Goal: Task Accomplishment & Management: Use online tool/utility

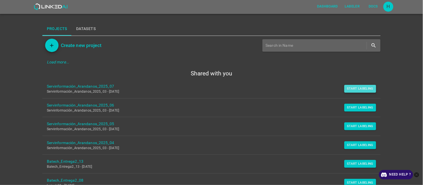
drag, startPoint x: 352, startPoint y: 91, endPoint x: 356, endPoint y: 88, distance: 4.3
click at [354, 91] on button "Start Labeling" at bounding box center [360, 89] width 32 height 8
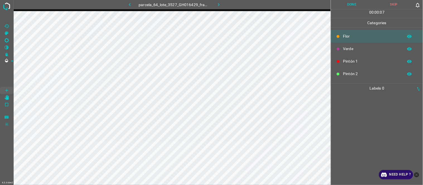
click at [219, 2] on icon "button" at bounding box center [219, 5] width 6 height 6
click at [129, 4] on icon "button" at bounding box center [130, 5] width 6 height 6
click at [349, 118] on div at bounding box center [377, 139] width 89 height 92
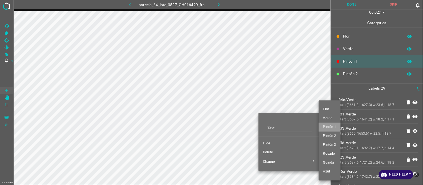
click at [332, 126] on span "Pintón 1" at bounding box center [329, 127] width 13 height 5
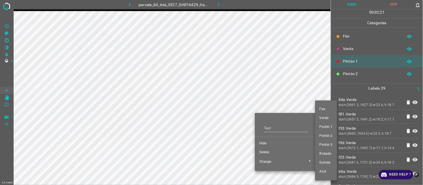
click at [331, 136] on span "Pintón 2" at bounding box center [326, 136] width 13 height 5
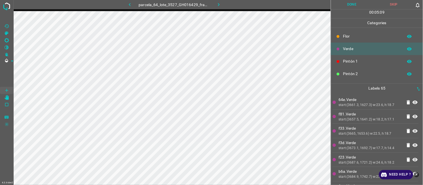
click at [369, 129] on p "f33.Verde" at bounding box center [371, 129] width 64 height 6
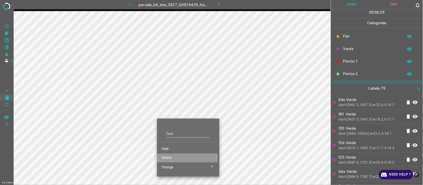
click at [169, 158] on span "Delete" at bounding box center [188, 158] width 54 height 5
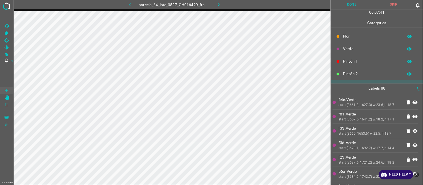
click at [381, 119] on div "start:(3657.5, 1641.2) w:18.2, h:17.1" at bounding box center [371, 119] width 64 height 5
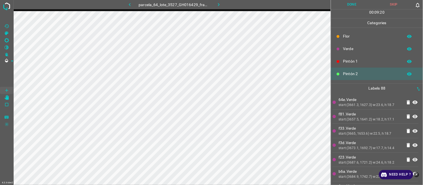
click at [359, 107] on div "start:(3661.3, 1627.3) w:23.6, h:18.7" at bounding box center [371, 105] width 64 height 5
click at [353, 130] on p "f33.Verde" at bounding box center [371, 129] width 64 height 6
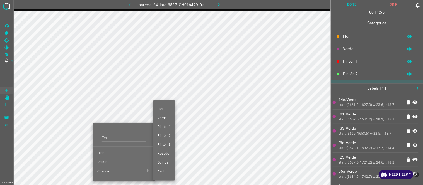
click at [170, 136] on span "Pintón 2" at bounding box center [164, 136] width 13 height 5
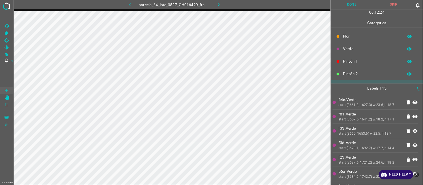
click at [356, 146] on p "f3d.Verde" at bounding box center [371, 143] width 64 height 6
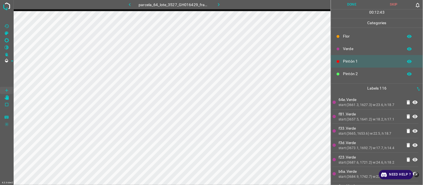
click at [374, 112] on p "f81.Verde" at bounding box center [371, 115] width 64 height 6
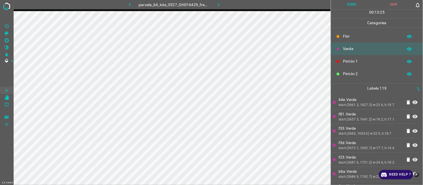
drag, startPoint x: 361, startPoint y: 125, endPoint x: 352, endPoint y: 125, distance: 9.2
click at [361, 125] on li "f33.Verde start:(3665, 1653.6) w:22.5, h:18.7" at bounding box center [376, 131] width 86 height 14
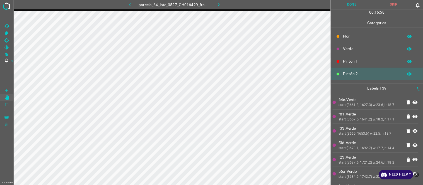
click at [349, 113] on p "f81.Verde" at bounding box center [371, 115] width 64 height 6
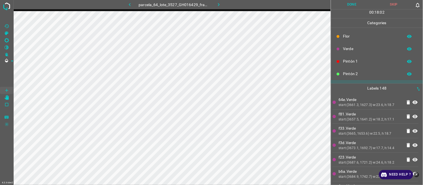
click at [372, 116] on p "f81.Verde" at bounding box center [371, 115] width 64 height 6
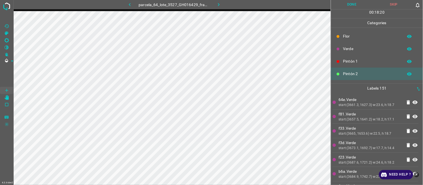
click at [366, 64] on p "Pintón 1" at bounding box center [371, 62] width 57 height 6
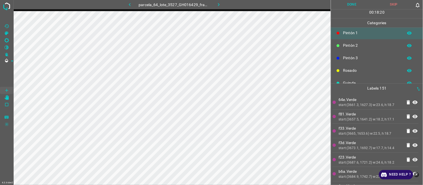
scroll to position [49, 0]
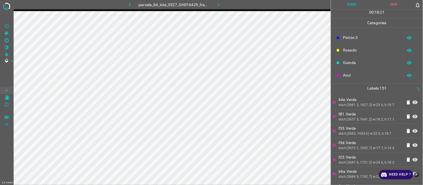
click at [354, 51] on p "Rosado" at bounding box center [371, 50] width 57 height 6
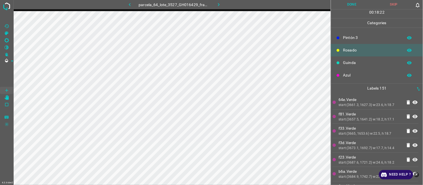
drag, startPoint x: 353, startPoint y: 62, endPoint x: 336, endPoint y: 63, distance: 17.3
click at [352, 62] on p "Guinda" at bounding box center [371, 63] width 57 height 6
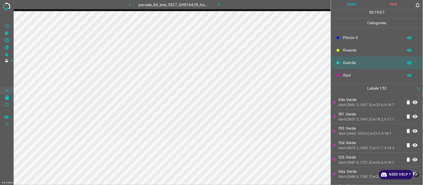
click at [363, 119] on div "start:(3657.5, 1641.2) w:18.2, h:17.1" at bounding box center [371, 119] width 64 height 5
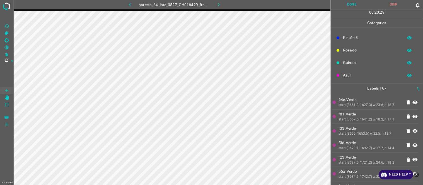
drag, startPoint x: 346, startPoint y: 68, endPoint x: 331, endPoint y: 76, distance: 17.3
click at [346, 70] on ul "[PERSON_NAME] Verde Pintón 1 Pintón 2 Pintón 3 [PERSON_NAME] Azul" at bounding box center [377, 31] width 92 height 105
drag, startPoint x: 357, startPoint y: 71, endPoint x: 331, endPoint y: 79, distance: 27.4
click at [355, 72] on div "Azul" at bounding box center [377, 75] width 92 height 13
click at [367, 118] on div "start:(3657.5, 1641.2) w:18.2, h:17.1" at bounding box center [371, 119] width 64 height 5
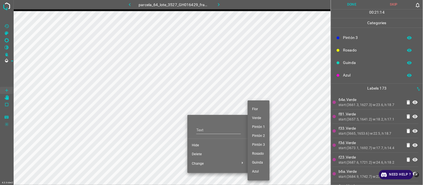
click at [256, 126] on span "Pintón 1" at bounding box center [258, 127] width 13 height 5
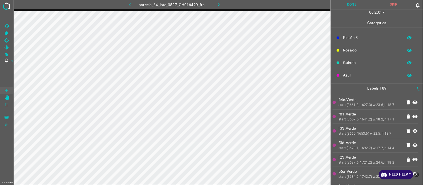
click at [372, 107] on div "start:(3661.3, 1627.3) w:23.6, h:18.7" at bounding box center [371, 105] width 64 height 5
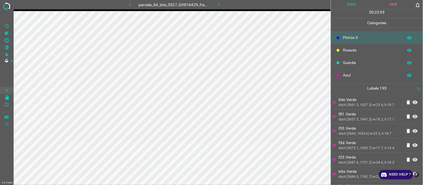
click at [367, 115] on p "f81.Verde" at bounding box center [371, 115] width 64 height 6
click at [350, 75] on p "Azul" at bounding box center [371, 75] width 57 height 6
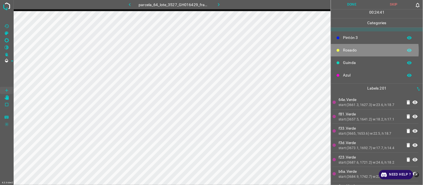
drag, startPoint x: 357, startPoint y: 51, endPoint x: 334, endPoint y: 54, distance: 23.3
click at [356, 51] on p "Rosado" at bounding box center [371, 50] width 57 height 6
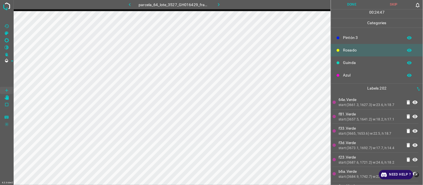
click at [352, 74] on p "Azul" at bounding box center [371, 75] width 57 height 6
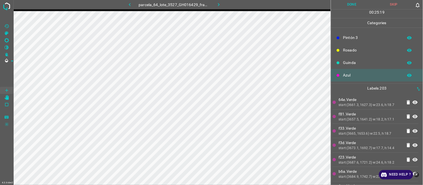
click at [364, 122] on div "start:(3657.5, 1641.2) w:18.2, h:17.1" at bounding box center [371, 119] width 64 height 5
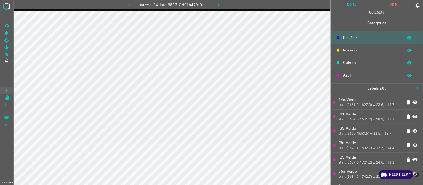
drag, startPoint x: 349, startPoint y: 71, endPoint x: 333, endPoint y: 79, distance: 18.1
click at [349, 73] on div "Azul" at bounding box center [377, 75] width 92 height 13
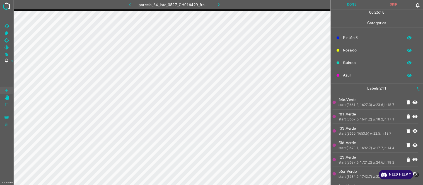
click at [367, 109] on li "64e.Verde start:(3661.3, 1627.3) w:23.6, h:18.7" at bounding box center [376, 102] width 86 height 14
click at [362, 78] on p "Azul" at bounding box center [371, 75] width 57 height 6
click at [357, 124] on li "f81.Verde start:(3657.5, 1641.2) w:18.2, h:17.1" at bounding box center [376, 117] width 86 height 14
drag, startPoint x: 363, startPoint y: 62, endPoint x: 360, endPoint y: 64, distance: 3.6
click at [360, 64] on p "Guinda" at bounding box center [371, 63] width 57 height 6
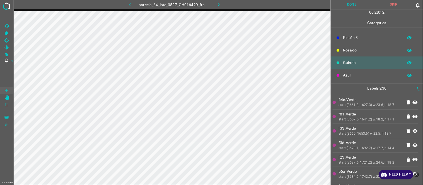
click at [357, 103] on div "start:(3661.3, 1627.3) w:23.6, h:18.7" at bounding box center [371, 105] width 64 height 5
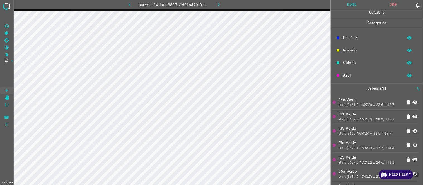
click at [366, 63] on p "Guinda" at bounding box center [371, 63] width 57 height 6
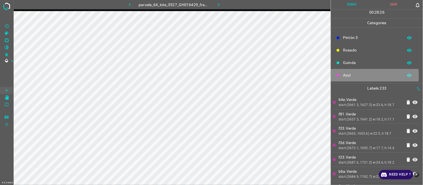
click at [352, 76] on p "Azul" at bounding box center [371, 75] width 57 height 6
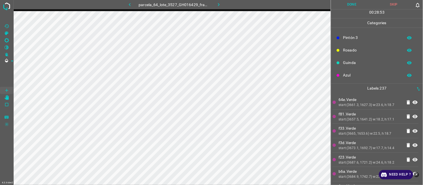
click at [352, 61] on p "Guinda" at bounding box center [371, 63] width 57 height 6
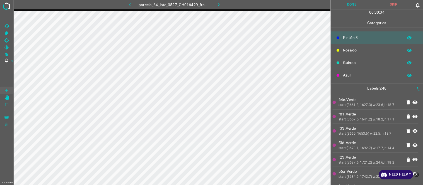
click at [349, 122] on li "f81.Verde start:(3657.5, 1641.2) w:18.2, h:17.1" at bounding box center [376, 117] width 86 height 14
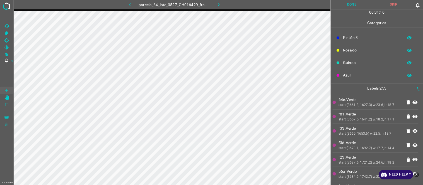
click at [348, 76] on p "Azul" at bounding box center [371, 75] width 57 height 6
click at [341, 62] on div at bounding box center [338, 63] width 6 height 6
click at [370, 114] on p "f81.Verde" at bounding box center [371, 115] width 64 height 6
click at [385, 128] on p "f33.Verde" at bounding box center [371, 129] width 64 height 6
click at [358, 118] on div "start:(3657.5, 1641.2) w:18.2, h:17.1" at bounding box center [371, 119] width 64 height 5
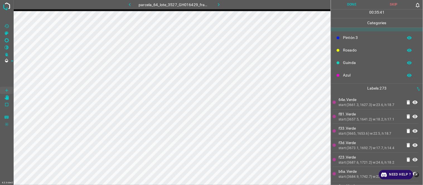
click at [353, 107] on div "start:(3661.3, 1627.3) w:23.6, h:18.7" at bounding box center [371, 105] width 64 height 5
click at [369, 119] on div "start:(3657.5, 1641.2) w:18.2, h:17.1" at bounding box center [371, 119] width 64 height 5
click at [371, 41] on div "Pintón 3" at bounding box center [377, 38] width 92 height 13
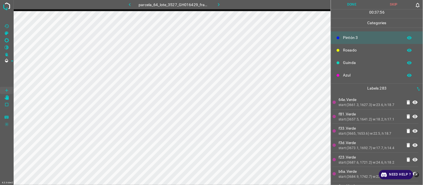
click at [358, 98] on p "64e.Verde" at bounding box center [371, 100] width 64 height 6
